Goal: Information Seeking & Learning: Learn about a topic

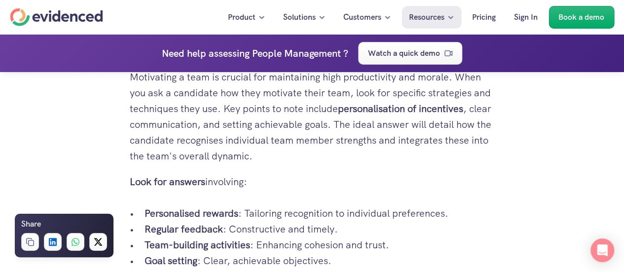
scroll to position [1777, 0]
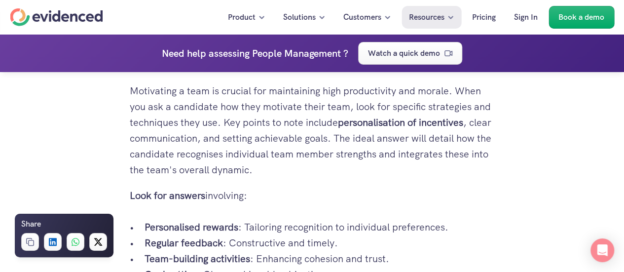
click at [346, 123] on strong "personalisation of incentives" at bounding box center [400, 122] width 125 height 13
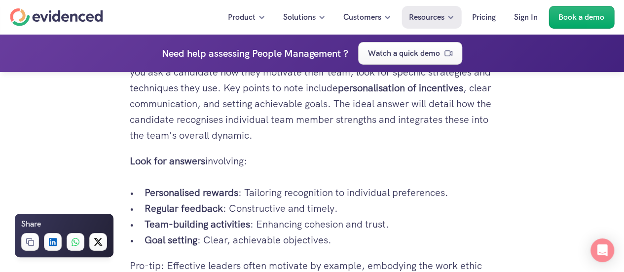
scroll to position [1826, 0]
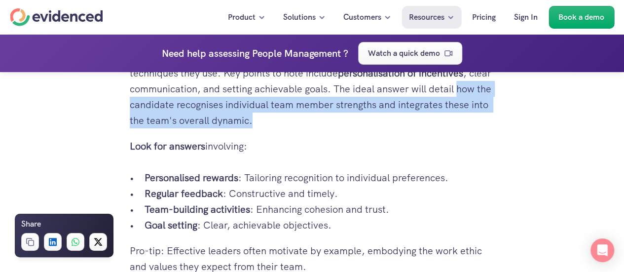
drag, startPoint x: 130, startPoint y: 106, endPoint x: 309, endPoint y: 121, distance: 180.3
click at [309, 121] on p "Motivating a team is crucial for maintaining high productivity and morale. When…" at bounding box center [312, 81] width 365 height 95
copy p "how the candidate recognises individual team member strengths and integrates th…"
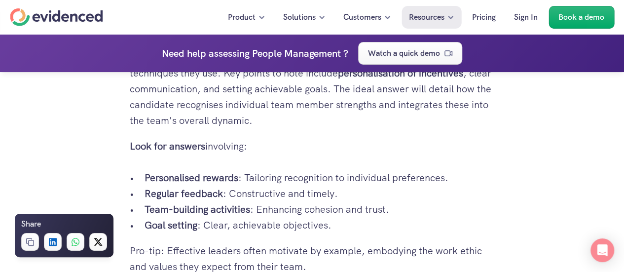
click at [151, 181] on strong "Personalised rewards" at bounding box center [192, 177] width 94 height 13
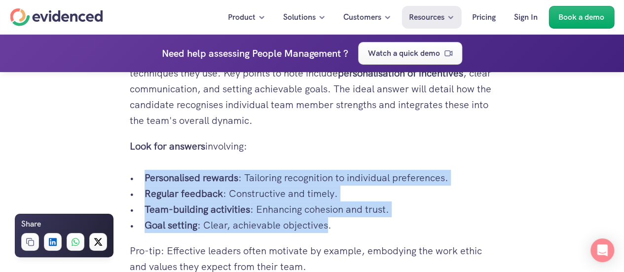
drag, startPoint x: 146, startPoint y: 179, endPoint x: 328, endPoint y: 220, distance: 186.1
click at [328, 220] on ul "Personalised rewards : Tailoring recognition to individual preferences. Regular…" at bounding box center [312, 201] width 365 height 63
copy ul "Personalised rewards : Tailoring recognition to individual preferences. Regular…"
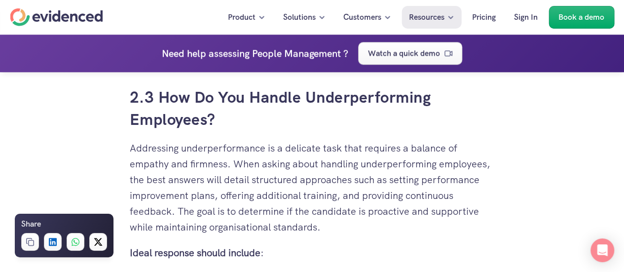
scroll to position [2270, 0]
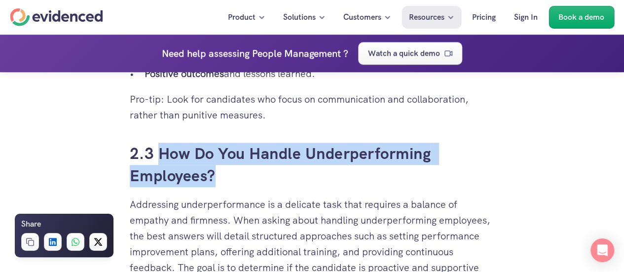
drag, startPoint x: 218, startPoint y: 170, endPoint x: 159, endPoint y: 159, distance: 59.2
click at [159, 159] on h3 "2.3 How Do You Handle Underperforming Employees?" at bounding box center [312, 165] width 365 height 44
copy h3 "How Do You Handle Underperforming Employees?"
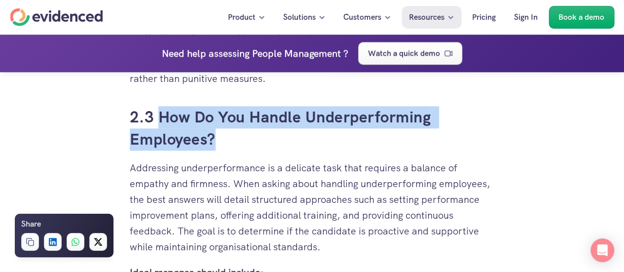
scroll to position [2320, 0]
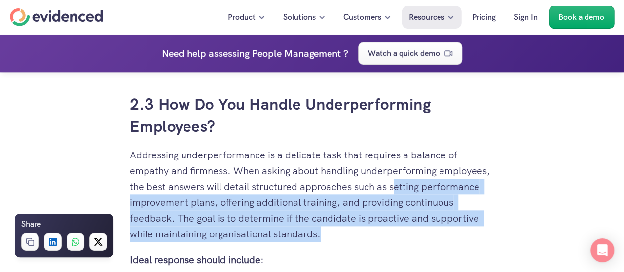
drag, startPoint x: 393, startPoint y: 189, endPoint x: 329, endPoint y: 242, distance: 84.1
copy p "etting performance improvement plans, offering additional training, and providi…"
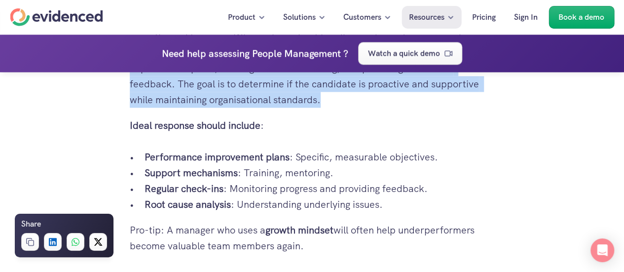
scroll to position [2468, 0]
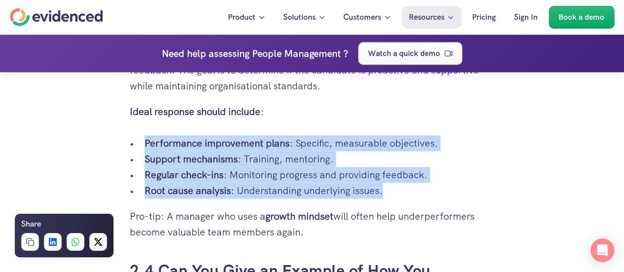
drag, startPoint x: 388, startPoint y: 194, endPoint x: 140, endPoint y: 146, distance: 252.5
click at [140, 146] on ul "Performance improvement plans : Specific, measurable objectives. Support mechan…" at bounding box center [312, 166] width 365 height 63
copy ul "Performance improvement plans : Specific, measurable objectives. Support mechan…"
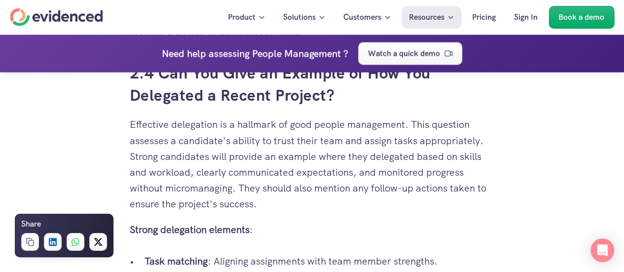
scroll to position [2616, 0]
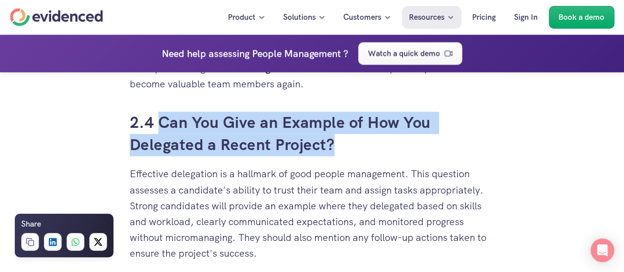
drag, startPoint x: 353, startPoint y: 148, endPoint x: 162, endPoint y: 132, distance: 191.7
click at [162, 132] on h3 "2.4 Can You Give an Example of How You Delegated a Recent Project?" at bounding box center [312, 134] width 365 height 44
copy h3 "Can You Give an Example of How You Delegated a Recent Project?"
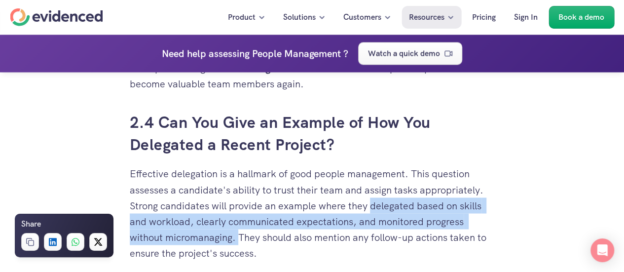
drag, startPoint x: 371, startPoint y: 207, endPoint x: 238, endPoint y: 239, distance: 136.6
click at [238, 239] on p "Effective delegation is a hallmark of good people management. This question ass…" at bounding box center [312, 213] width 365 height 95
copy p "delegated based on skills and workload, clearly communicated expectations, and …"
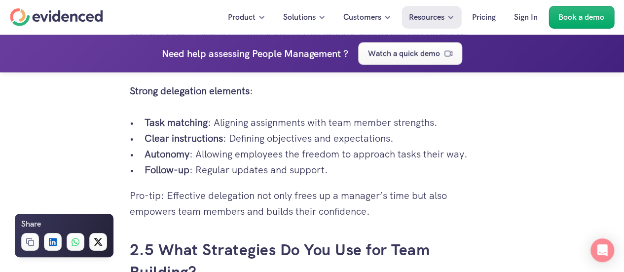
scroll to position [2813, 0]
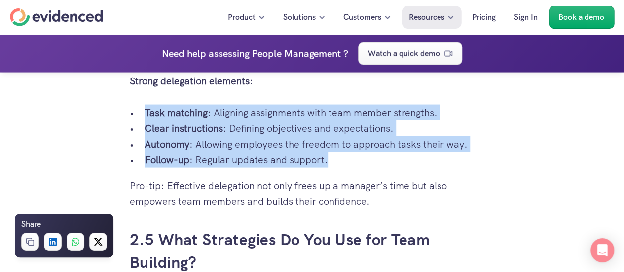
drag, startPoint x: 342, startPoint y: 160, endPoint x: 135, endPoint y: 113, distance: 211.6
click at [135, 113] on ul "Task matching : Aligning assignments with team member strengths. Clear instruct…" at bounding box center [312, 136] width 365 height 63
copy ul "Task matching : Aligning assignments with team member strengths. Clear instruct…"
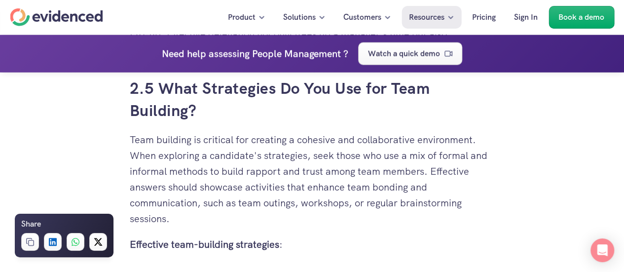
scroll to position [2961, 0]
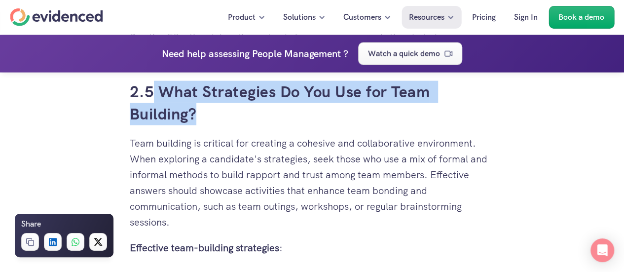
drag, startPoint x: 218, startPoint y: 120, endPoint x: 153, endPoint y: 90, distance: 71.5
click at [153, 90] on h3 "2.5 What Strategies Do You Use for Team Building?" at bounding box center [312, 103] width 365 height 44
copy h3 "What Strategies Do You Use for Team Building?"
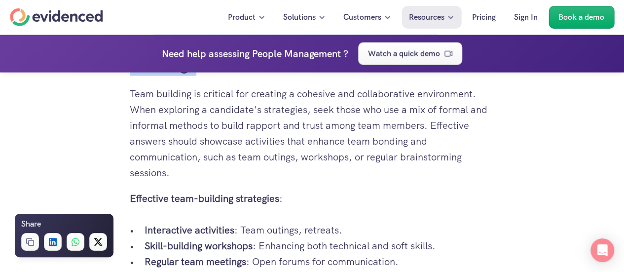
scroll to position [3060, 0]
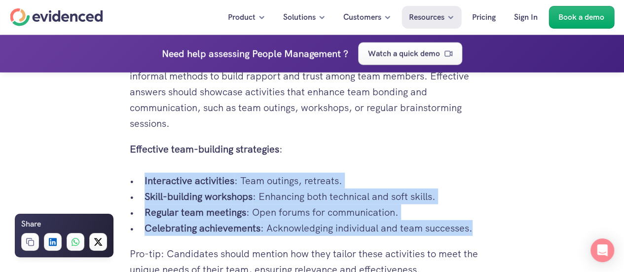
drag, startPoint x: 479, startPoint y: 227, endPoint x: 145, endPoint y: 184, distance: 336.4
click at [145, 184] on ul "Interactive activities : Team outings, retreats. Skill-building workshops : Enh…" at bounding box center [312, 204] width 365 height 63
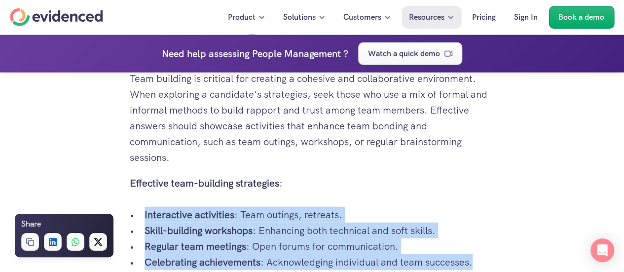
scroll to position [3010, 0]
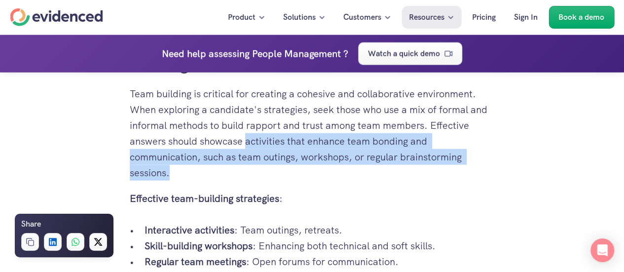
drag, startPoint x: 248, startPoint y: 141, endPoint x: 314, endPoint y: 170, distance: 72.7
click at [314, 170] on p "Team building is critical for creating a cohesive and collaborative environment…" at bounding box center [312, 133] width 365 height 95
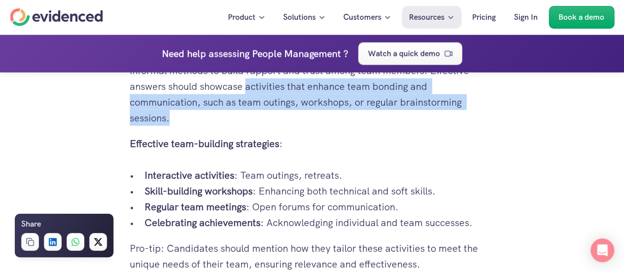
scroll to position [3109, 0]
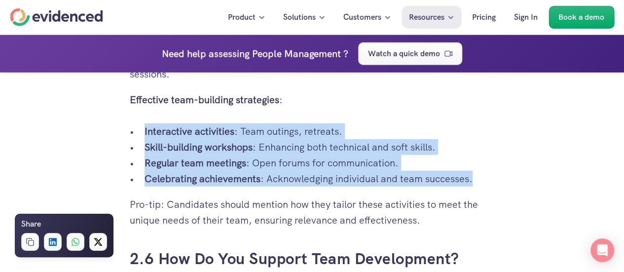
drag, startPoint x: 478, startPoint y: 178, endPoint x: 135, endPoint y: 133, distance: 345.9
click at [135, 133] on ul "Interactive activities : Team outings, retreats. Skill-building workshops : Enh…" at bounding box center [312, 154] width 365 height 63
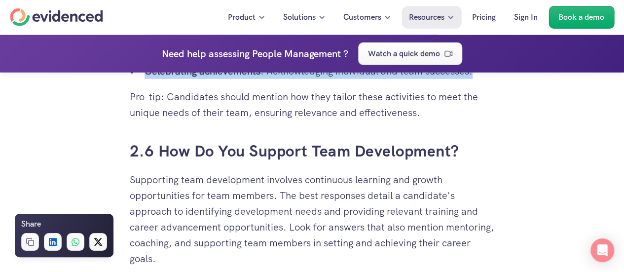
scroll to position [3208, 0]
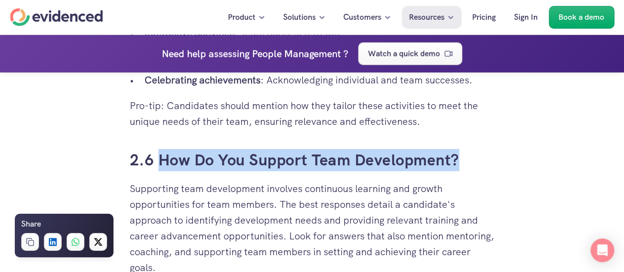
drag, startPoint x: 462, startPoint y: 158, endPoint x: 161, endPoint y: 174, distance: 300.9
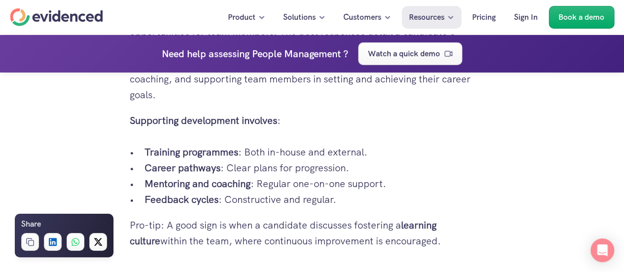
scroll to position [3307, 0]
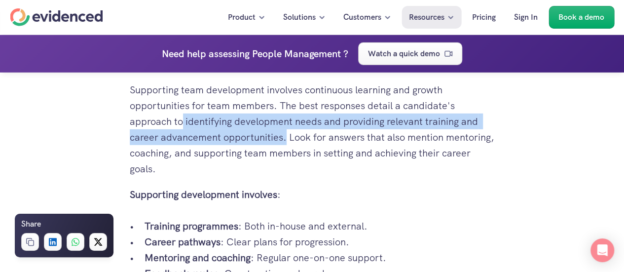
drag, startPoint x: 184, startPoint y: 123, endPoint x: 284, endPoint y: 143, distance: 102.2
click at [284, 143] on p "Supporting team development involves continuous learning and growth opportuniti…" at bounding box center [312, 129] width 365 height 95
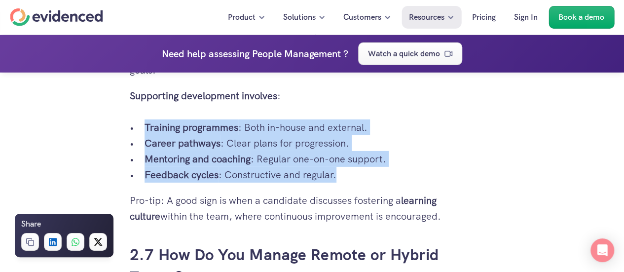
drag, startPoint x: 352, startPoint y: 180, endPoint x: 147, endPoint y: 131, distance: 211.0
click at [147, 131] on ul "Training programmes : Both in-house and external. Career pathways : Clear plans…" at bounding box center [312, 150] width 365 height 63
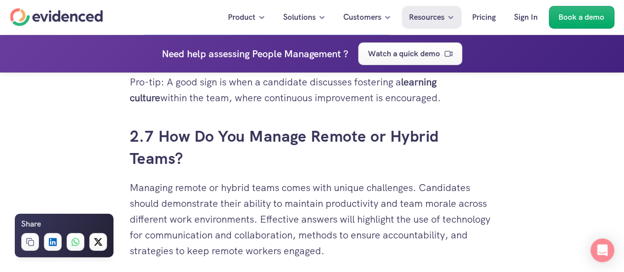
scroll to position [3553, 0]
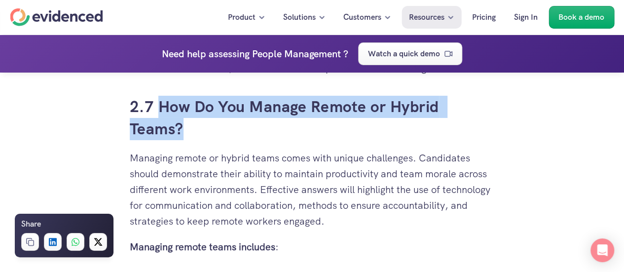
drag, startPoint x: 194, startPoint y: 130, endPoint x: 156, endPoint y: 107, distance: 44.3
click at [156, 107] on h3 "2.7 How Do You Manage Remote or Hybrid Teams?" at bounding box center [312, 118] width 365 height 44
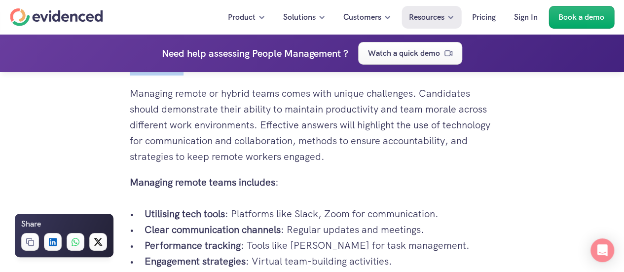
scroll to position [3603, 0]
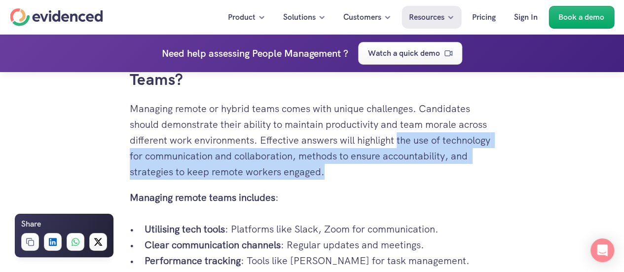
drag, startPoint x: 398, startPoint y: 139, endPoint x: 444, endPoint y: 169, distance: 54.6
click at [444, 169] on p "Managing remote or hybrid teams comes with unique challenges. Candidates should…" at bounding box center [312, 140] width 365 height 79
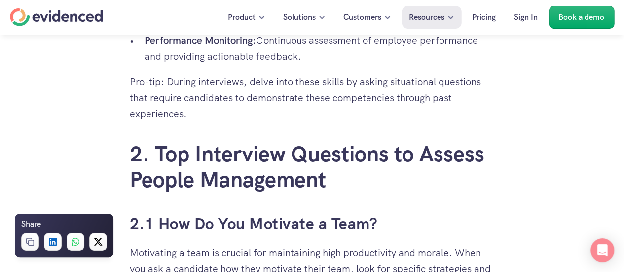
scroll to position [1629, 0]
